Goal: Task Accomplishment & Management: Complete application form

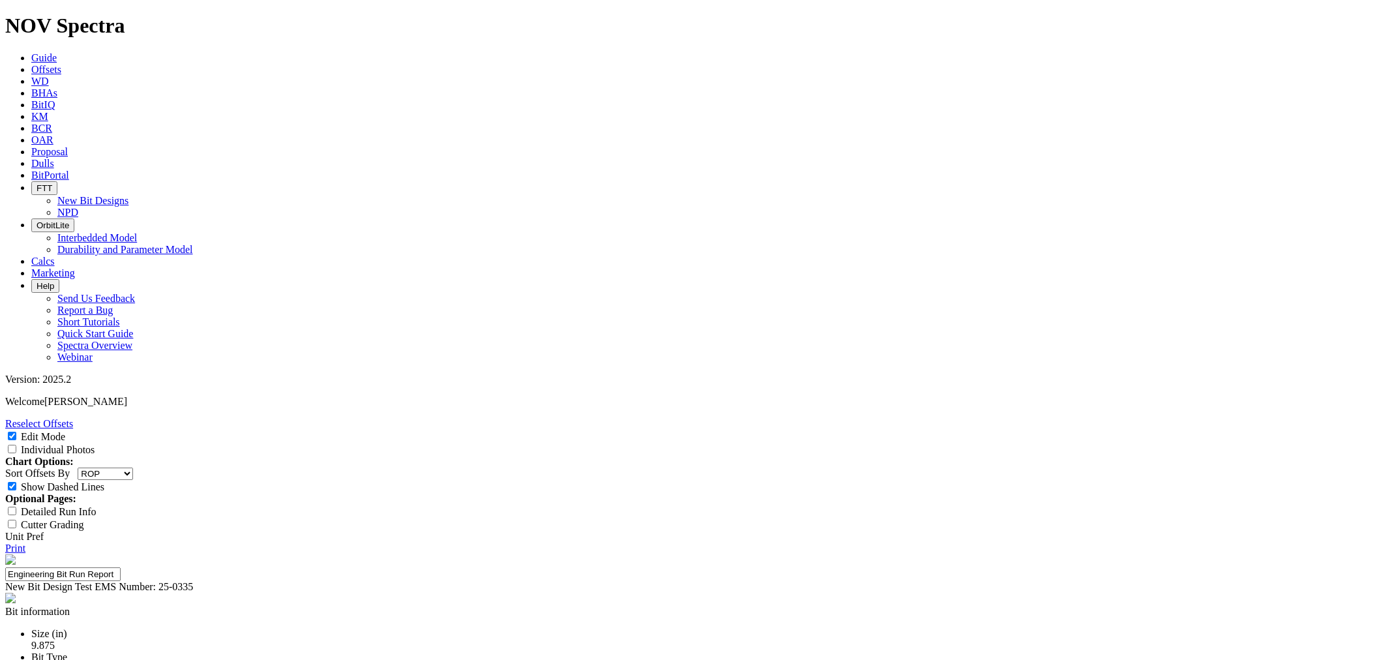
select select "string:RunROP"
select select "New Bit Design"
select select "number:6"
select select "string:RO"
select select "string:C"
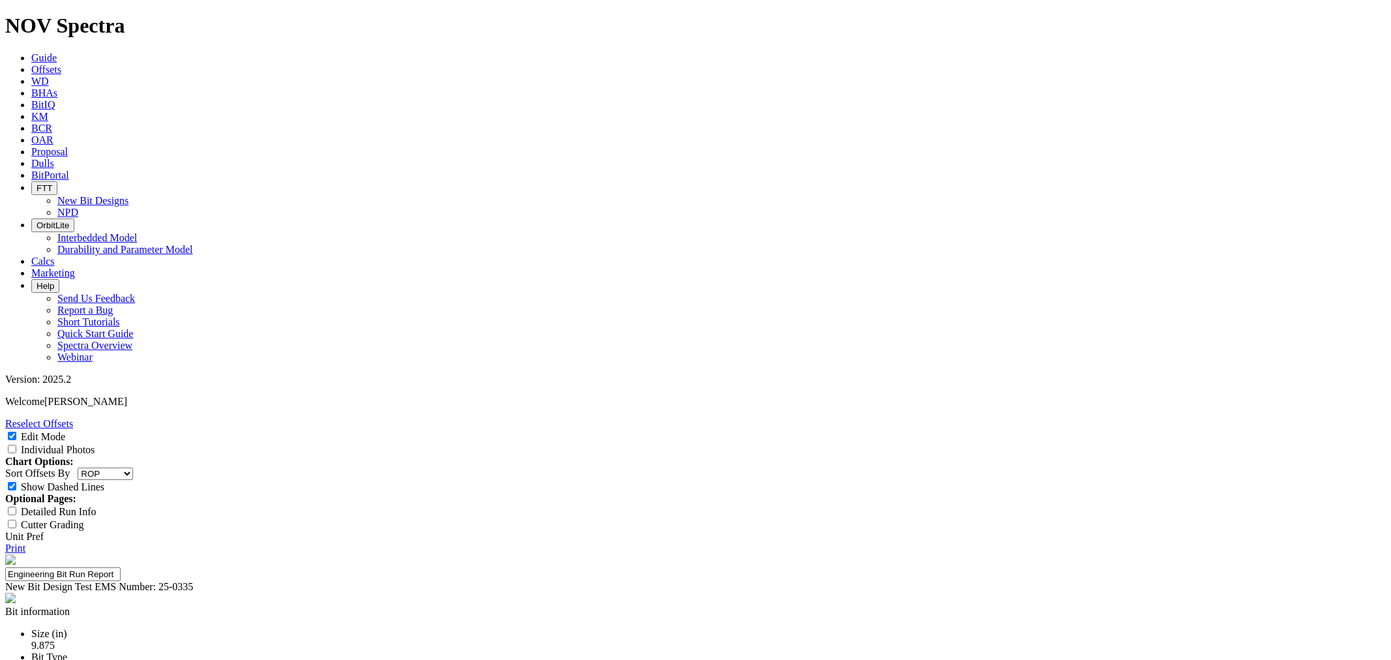
select select "string:BT"
select select "string:PR"
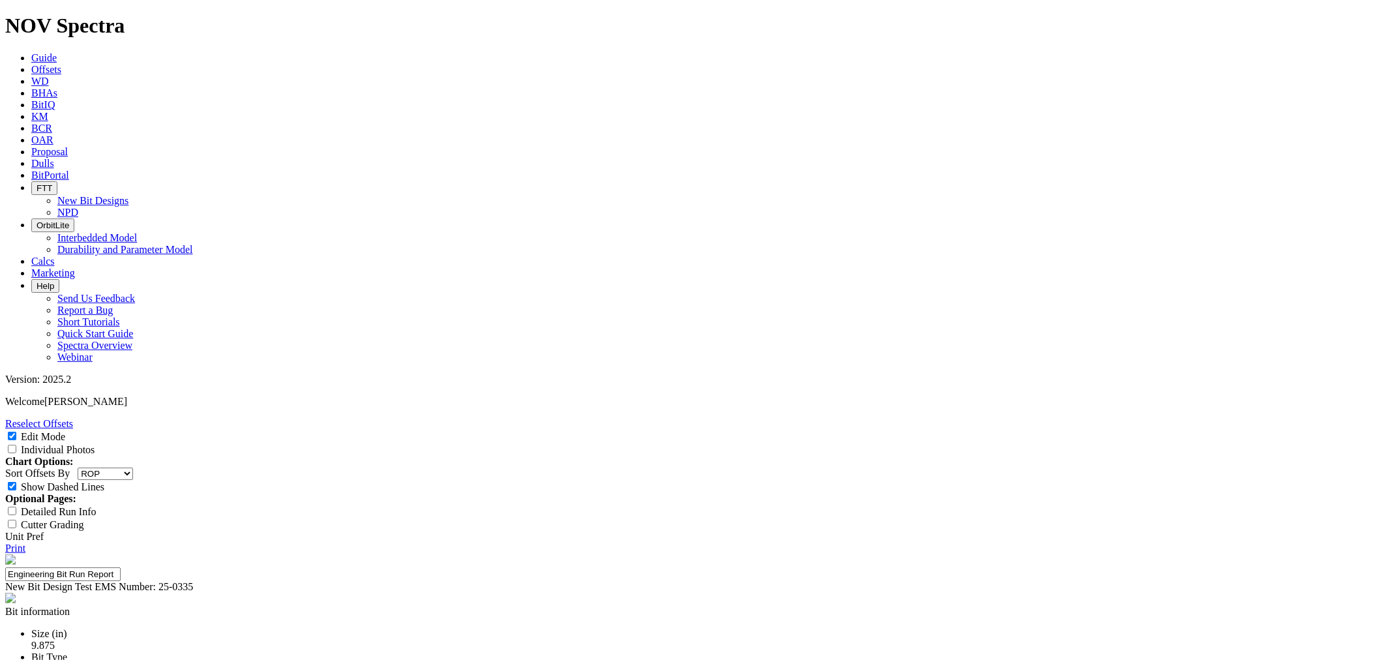
select select "string:PR"
